Goal: Task Accomplishment & Management: Complete application form

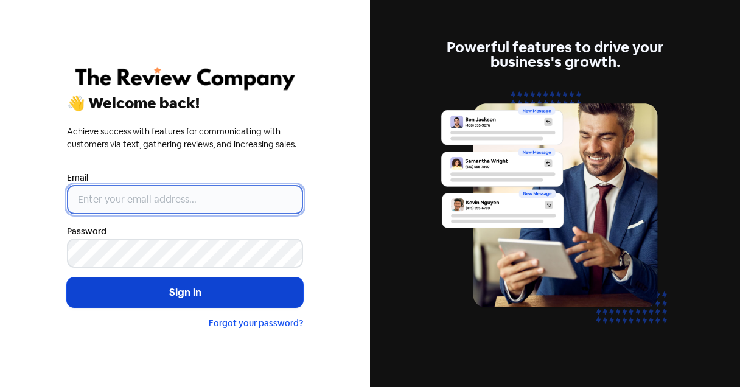
type input "[PERSON_NAME][EMAIL_ADDRESS][DOMAIN_NAME]"
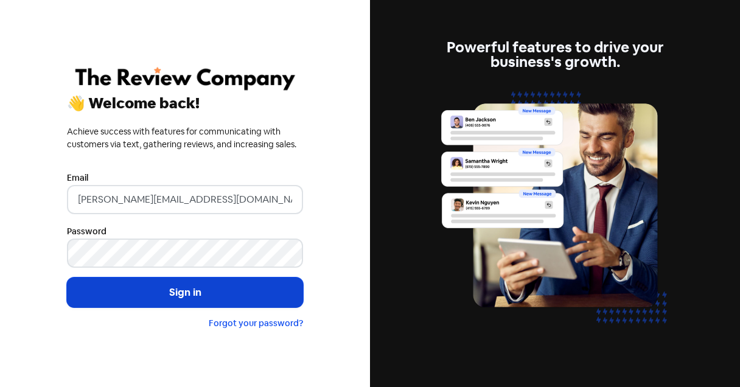
click at [199, 295] on button "Sign in" at bounding box center [185, 293] width 236 height 30
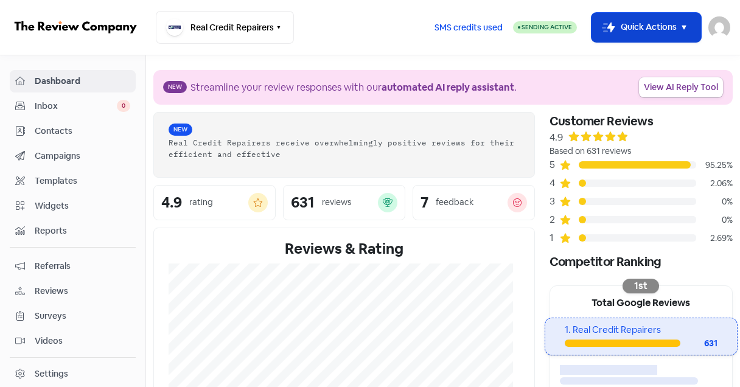
click at [618, 37] on button "Icon For Thunder-move Quick Actions" at bounding box center [647, 27] width 110 height 29
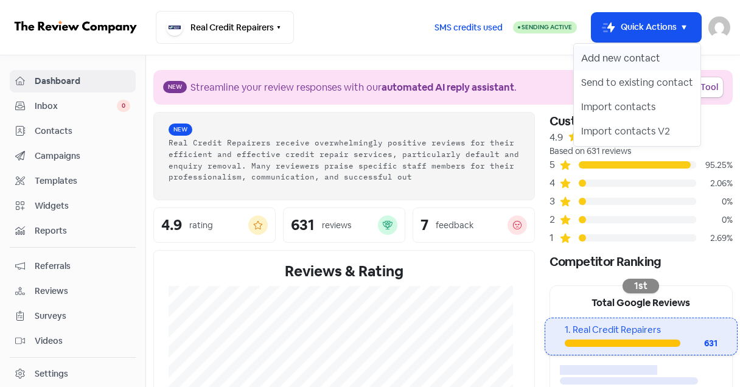
click at [616, 54] on button "Add new contact" at bounding box center [637, 58] width 127 height 24
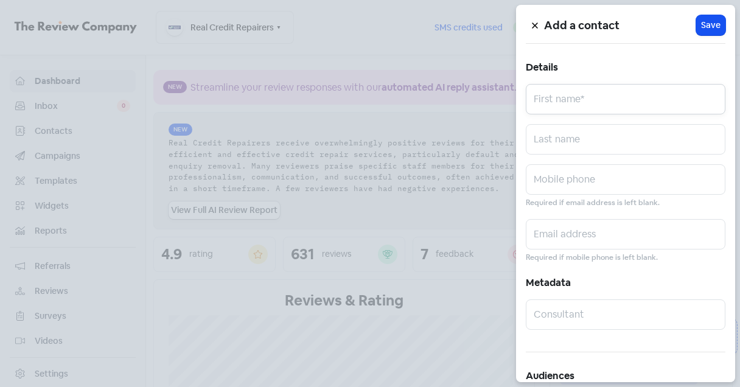
click at [599, 97] on input "text" at bounding box center [626, 99] width 200 height 30
paste input "[PERSON_NAME]"
click at [596, 97] on input "[PERSON_NAME]" at bounding box center [626, 99] width 200 height 30
type input "SLEIMAN"
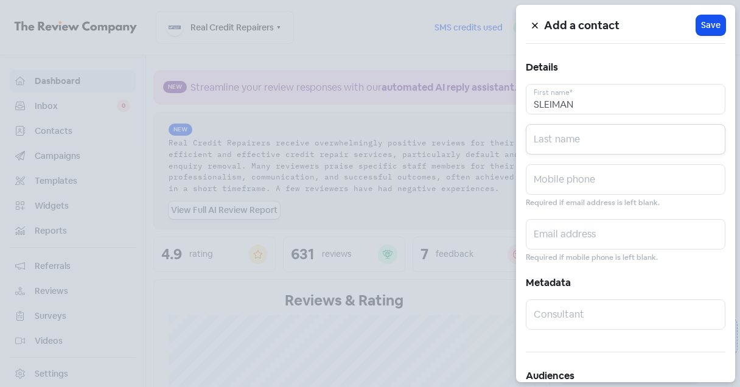
click at [564, 137] on input "text" at bounding box center [626, 139] width 200 height 30
paste input "ZOULFIKAR"
type input "ZOULFIKAR"
click at [550, 184] on input "text" at bounding box center [626, 179] width 200 height 30
paste input "0405460443"
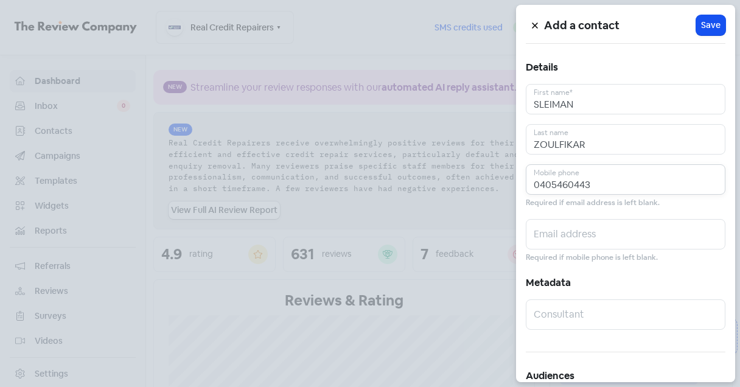
type input "0405460443"
click at [545, 232] on input "text" at bounding box center [626, 234] width 200 height 30
paste input "[EMAIL_ADDRESS][DOMAIN_NAME]"
type input "[EMAIL_ADDRESS][DOMAIN_NAME]"
click at [711, 16] on button "Icon For Loading Save" at bounding box center [710, 25] width 29 height 20
